Goal: Task Accomplishment & Management: Complete application form

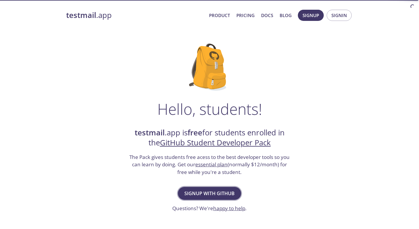
click at [221, 192] on span "Signup with GitHub" at bounding box center [209, 193] width 50 height 8
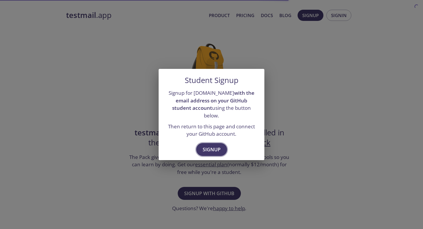
click at [208, 143] on button "Signup" at bounding box center [211, 149] width 31 height 13
click at [211, 145] on span "Signup" at bounding box center [212, 149] width 18 height 8
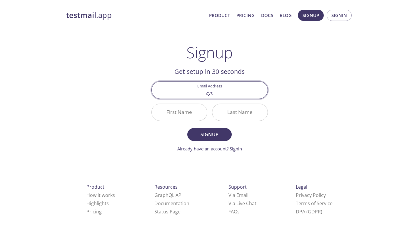
type input "[EMAIL_ADDRESS][DOMAIN_NAME]"
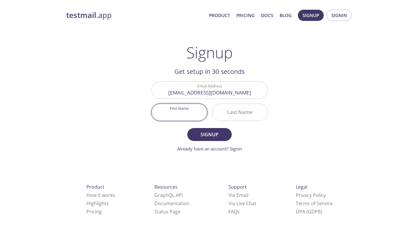
click at [178, 111] on input "First Name" at bounding box center [179, 112] width 55 height 17
type input "Y"
type input "YUNCHUAN"
click at [233, 110] on input "Last Name" at bounding box center [239, 112] width 55 height 17
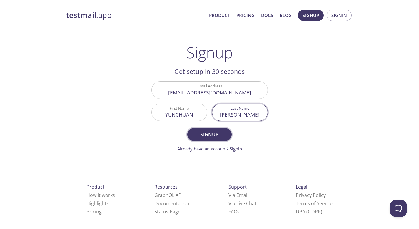
type input "ZHANG"
click at [205, 135] on span "Signup" at bounding box center [209, 134] width 31 height 8
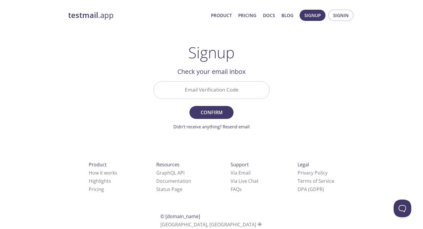
click at [211, 85] on input "Email Verification Code" at bounding box center [212, 89] width 116 height 17
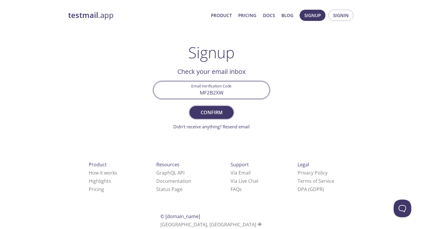
type input "MF2B2XW"
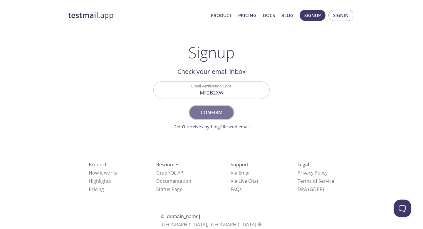
click at [216, 109] on span "Confirm" at bounding box center [211, 112] width 31 height 8
